Goal: Check status: Check status

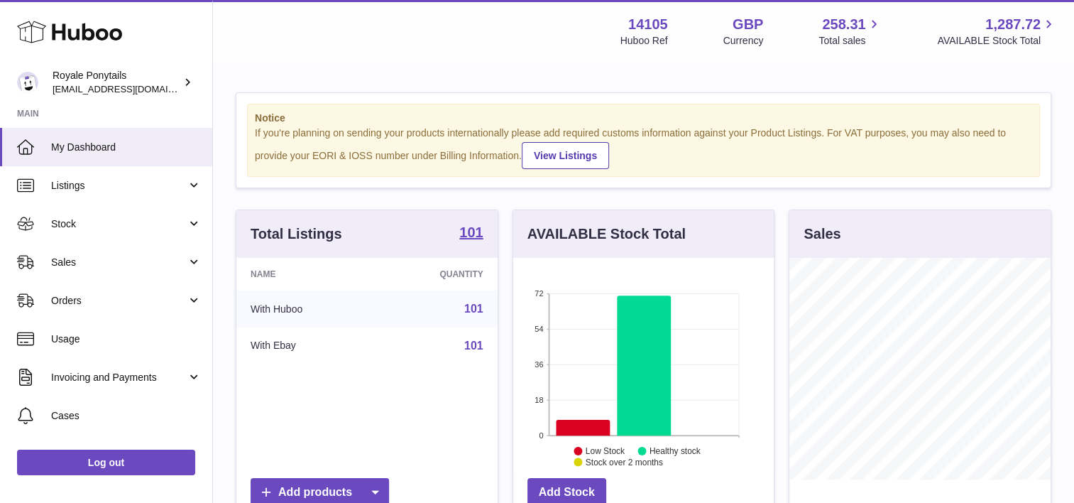
scroll to position [221, 261]
click at [68, 250] on link "Sales" at bounding box center [106, 262] width 212 height 38
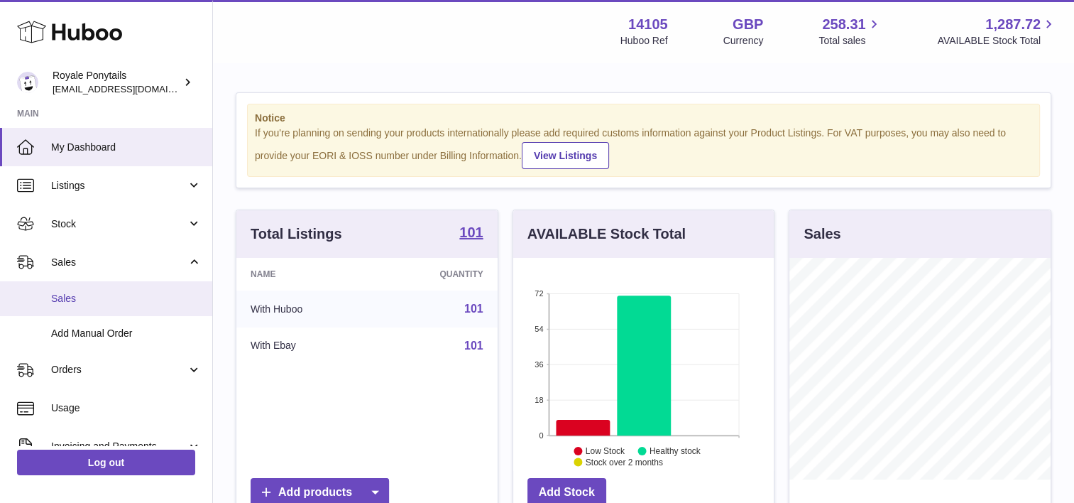
click at [58, 292] on span "Sales" at bounding box center [126, 298] width 150 height 13
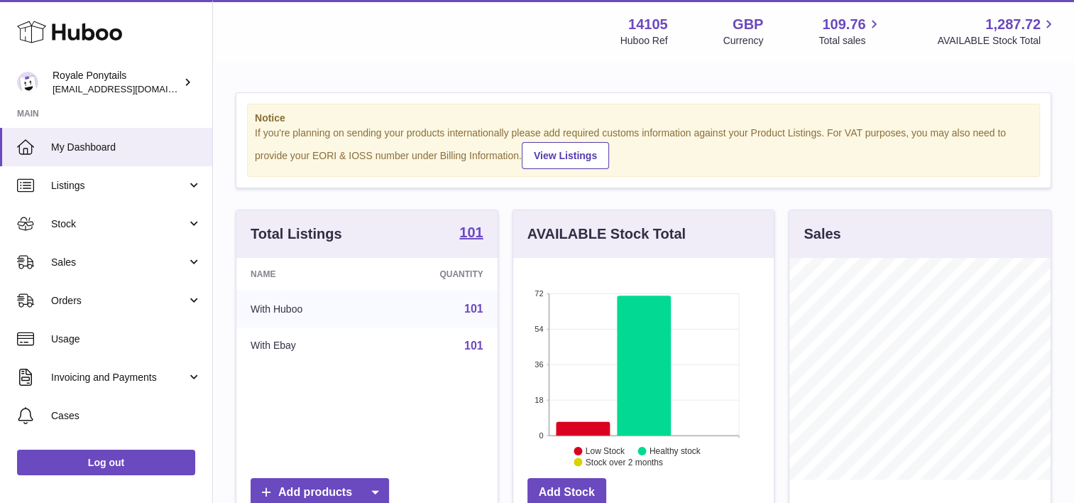
scroll to position [221, 261]
click at [83, 274] on link "Sales" at bounding box center [106, 262] width 212 height 38
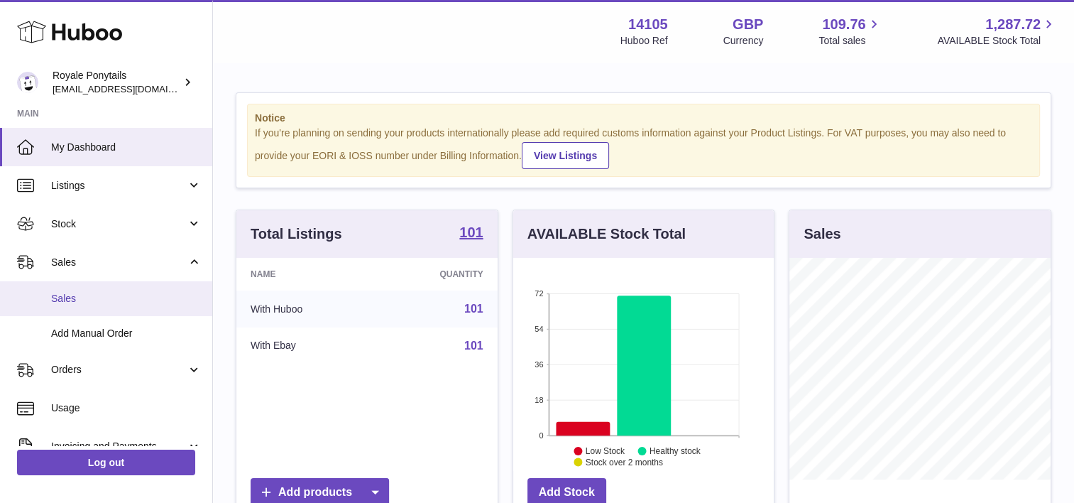
click at [65, 304] on span "Sales" at bounding box center [126, 298] width 150 height 13
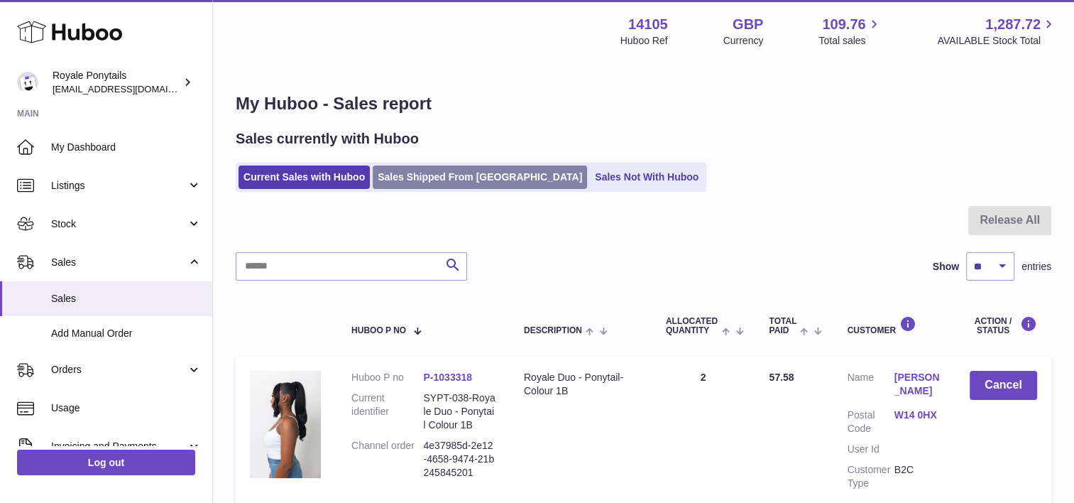
click at [406, 174] on link "Sales Shipped From [GEOGRAPHIC_DATA]" at bounding box center [480, 176] width 214 height 23
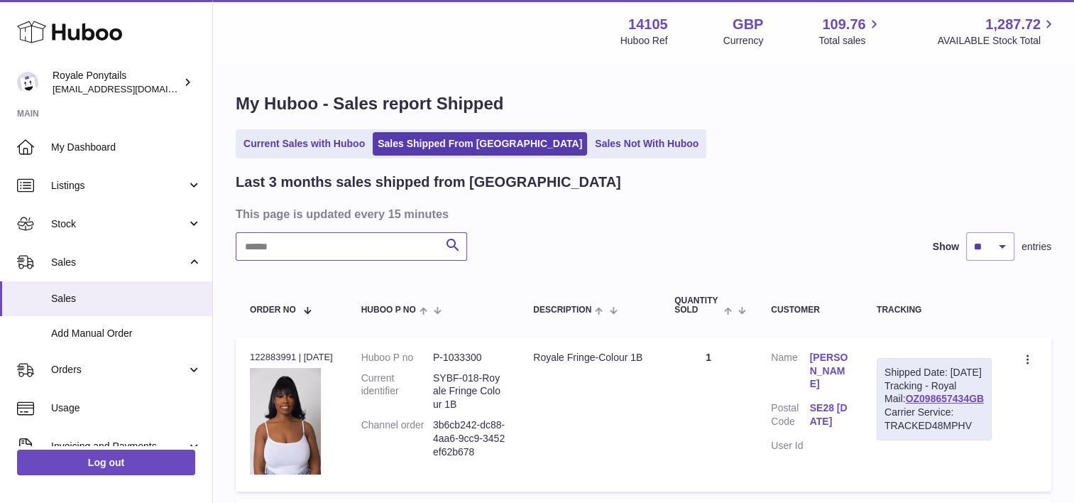
click at [353, 246] on input "text" at bounding box center [351, 246] width 231 height 28
paste input "**********"
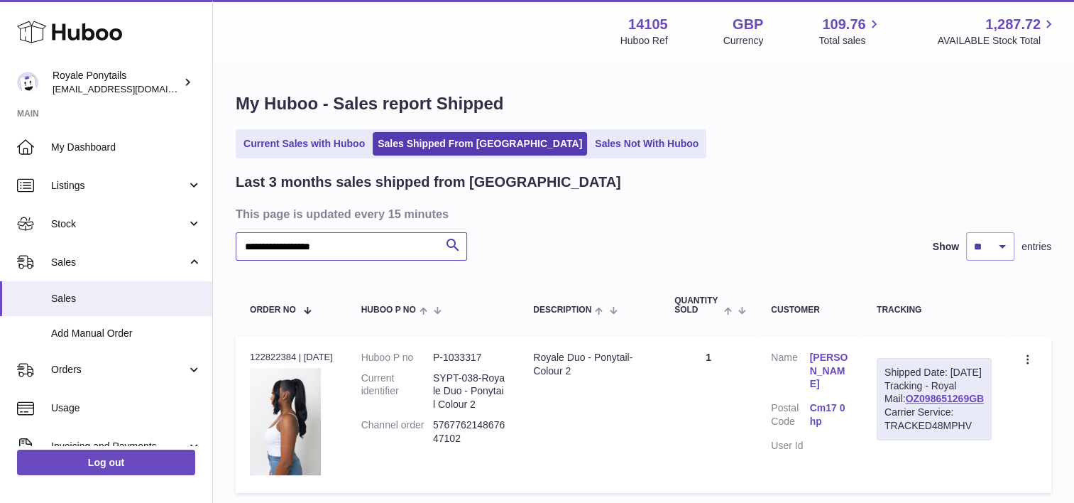
scroll to position [108, 0]
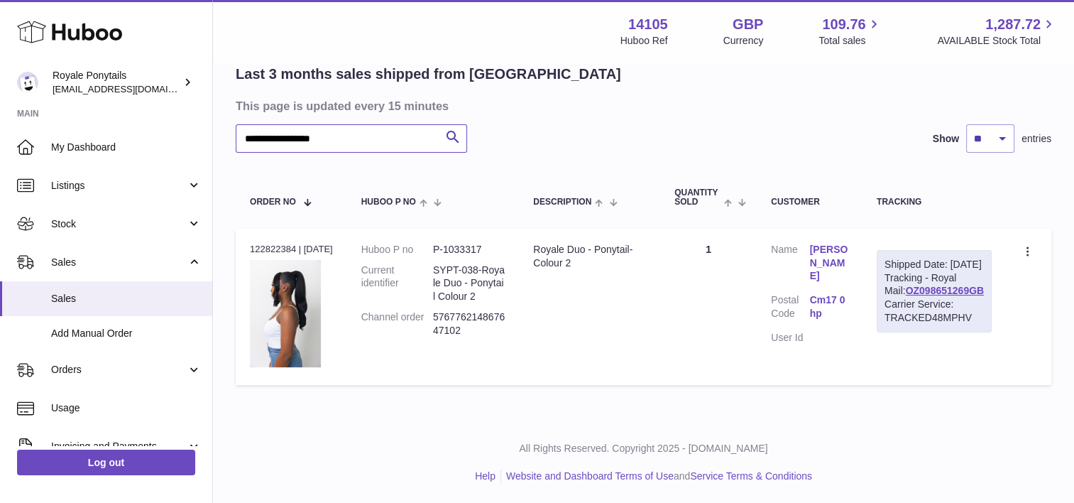
type input "**********"
drag, startPoint x: 892, startPoint y: 316, endPoint x: 1002, endPoint y: 317, distance: 109.3
click at [1002, 317] on td "Shipped Date: [DATE] Tracking - Royal Mail: OZ098651269GB Carrier Service: TRAC…" at bounding box center [933, 307] width 143 height 156
copy link "OZ098651269GB"
